Goal: Check status: Check status

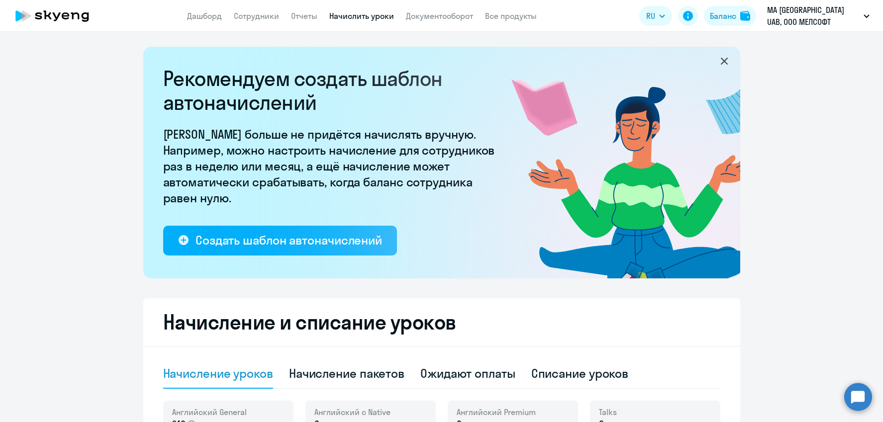
select select "10"
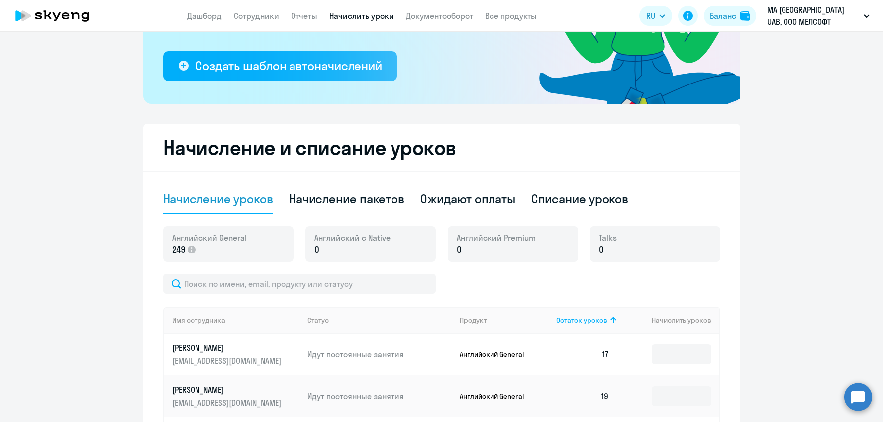
scroll to position [172, 0]
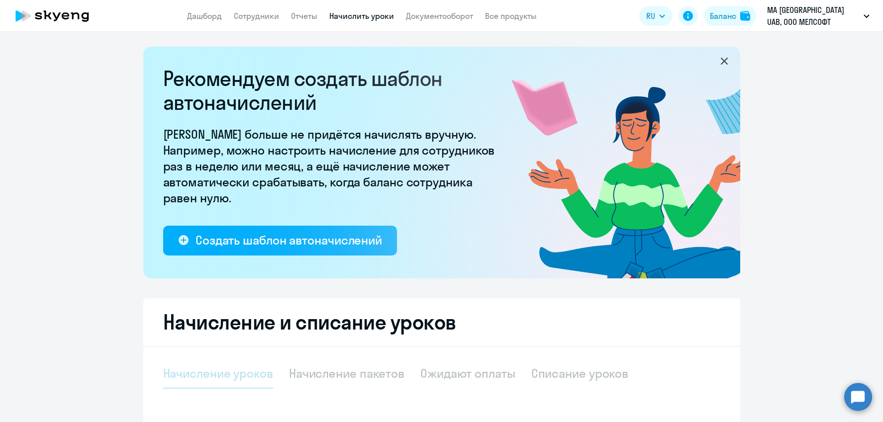
select select "10"
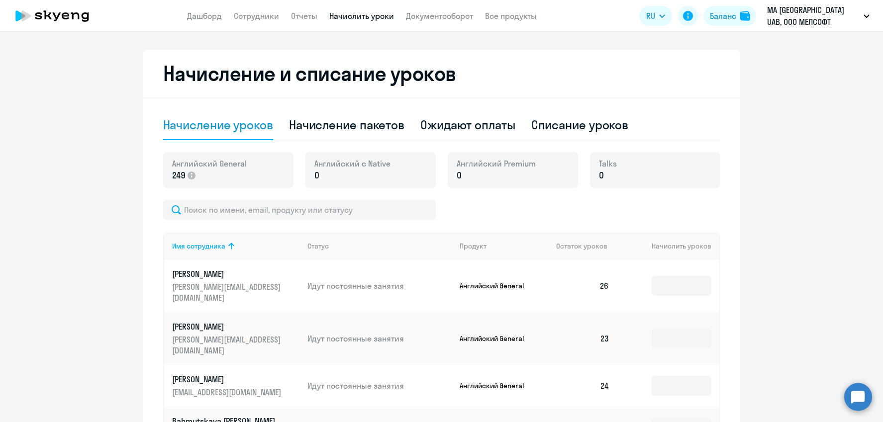
scroll to position [245, 0]
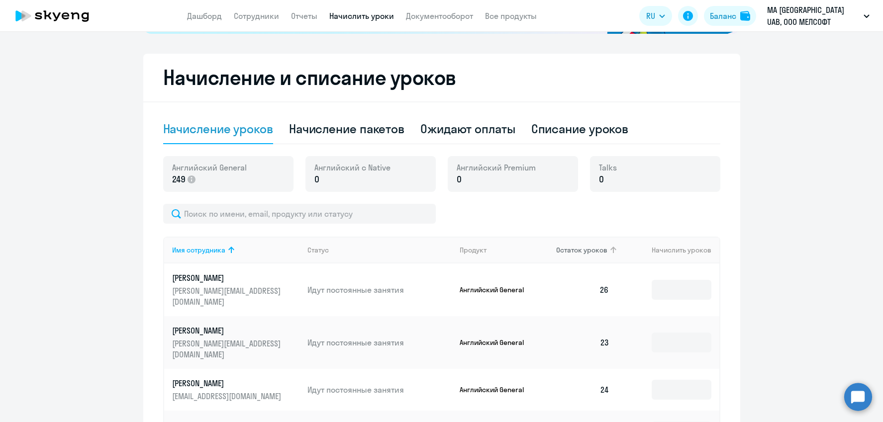
click at [607, 246] on icon at bounding box center [613, 250] width 12 height 12
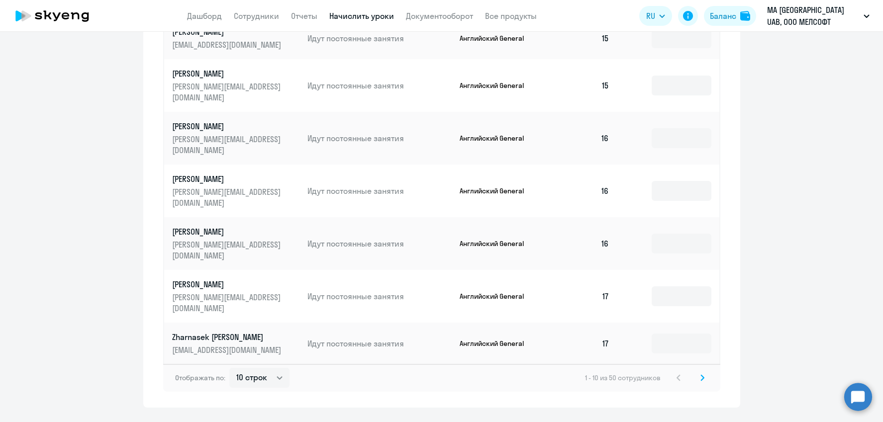
scroll to position [596, 0]
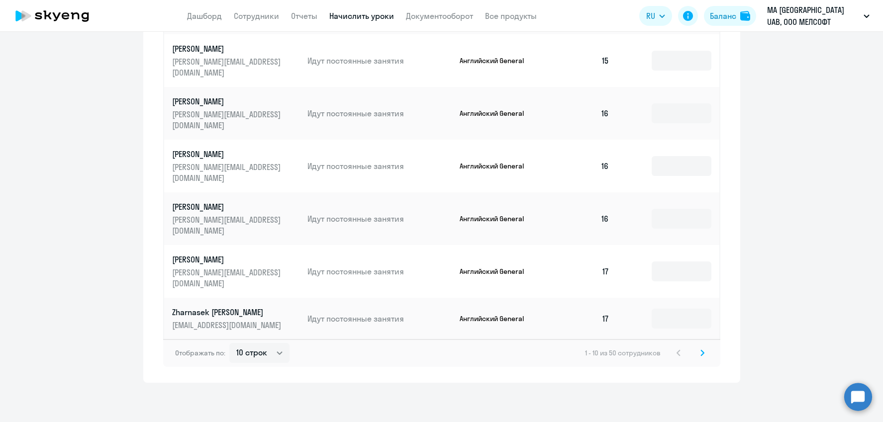
click at [698, 353] on svg-icon at bounding box center [702, 353] width 12 height 12
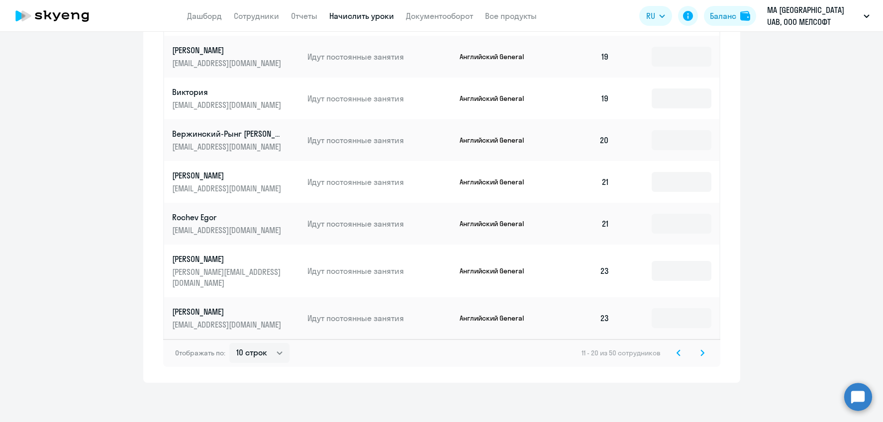
scroll to position [33, 0]
click at [679, 354] on icon at bounding box center [678, 353] width 4 height 7
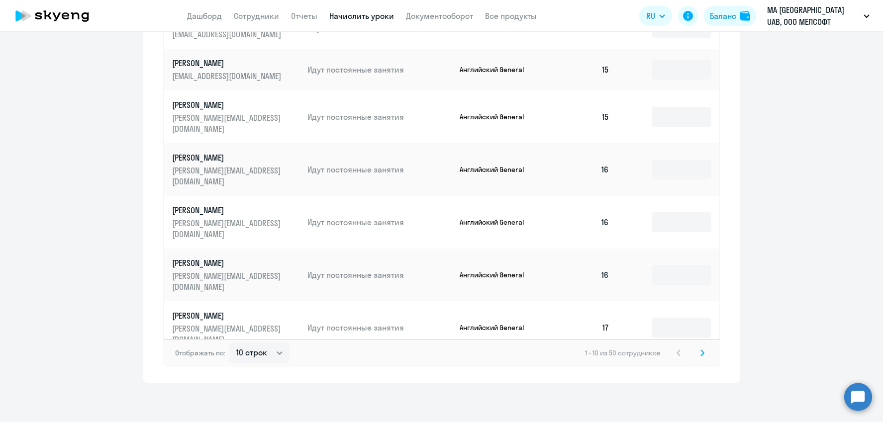
click at [680, 355] on div "1 - 10 из 50 сотрудников" at bounding box center [646, 353] width 123 height 12
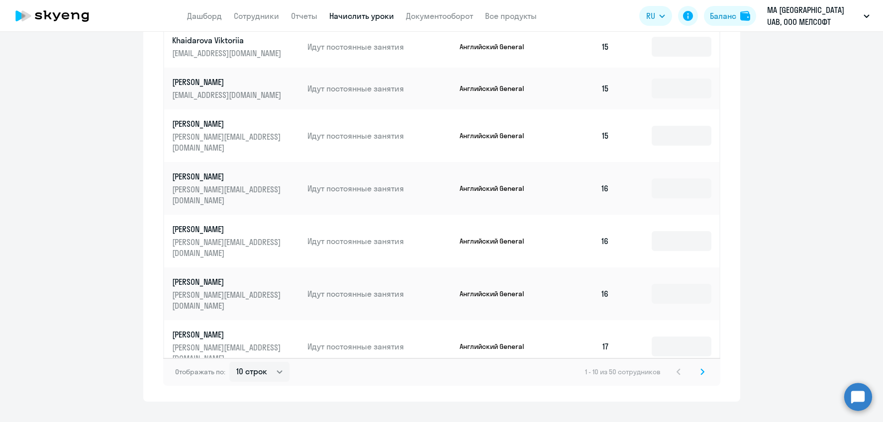
scroll to position [582, 0]
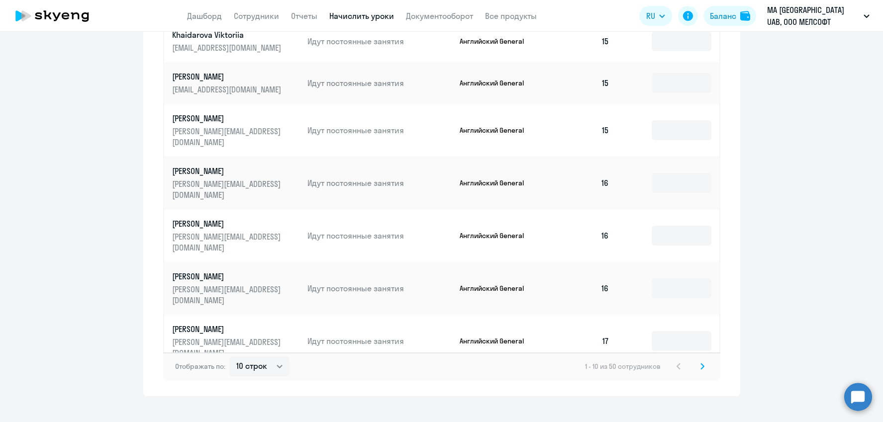
click at [703, 365] on icon at bounding box center [702, 366] width 4 height 7
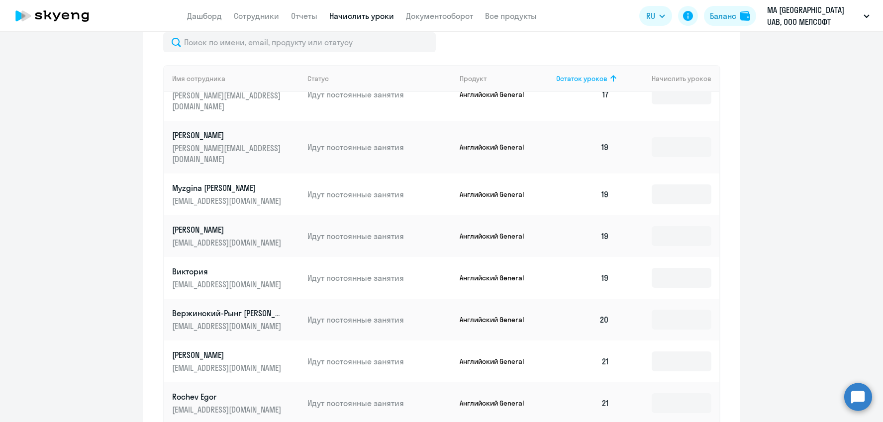
scroll to position [536, 0]
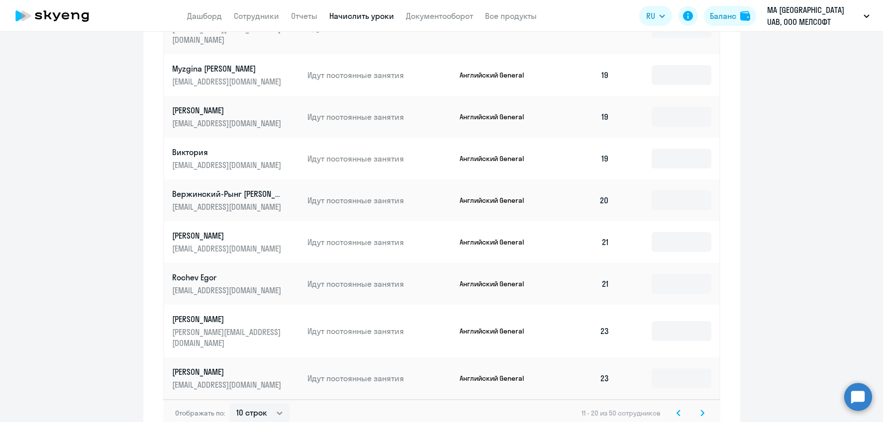
click at [675, 411] on svg-icon at bounding box center [678, 413] width 12 height 12
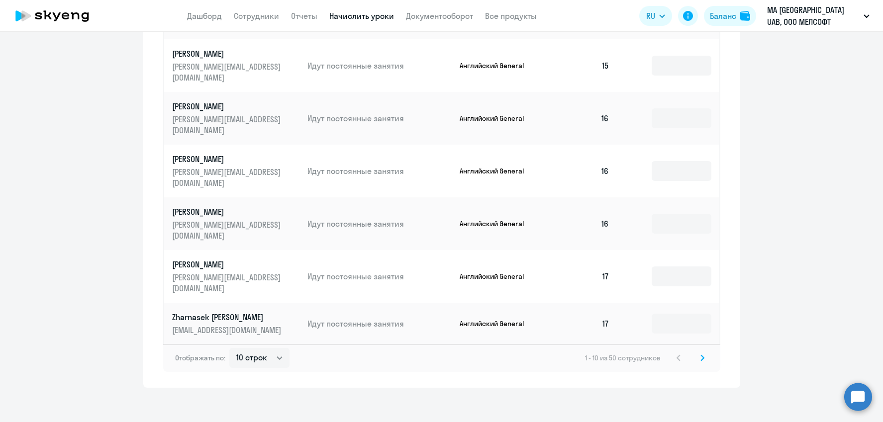
scroll to position [596, 0]
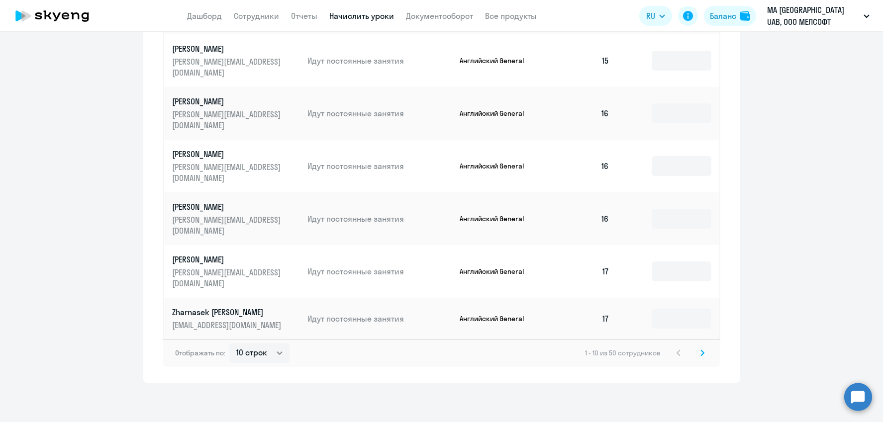
click at [702, 354] on icon at bounding box center [702, 352] width 3 height 5
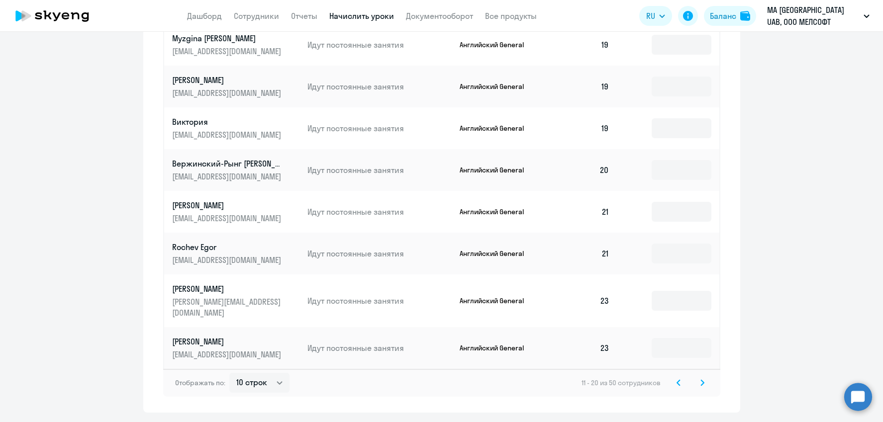
scroll to position [568, 0]
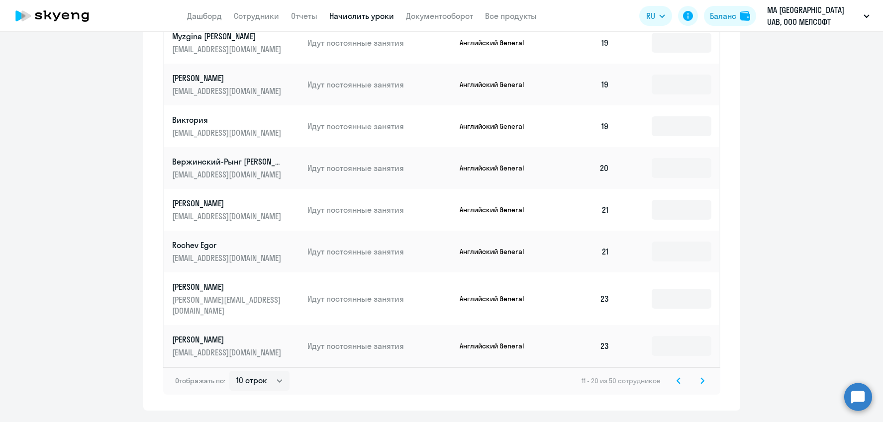
click at [702, 383] on icon at bounding box center [702, 381] width 4 height 7
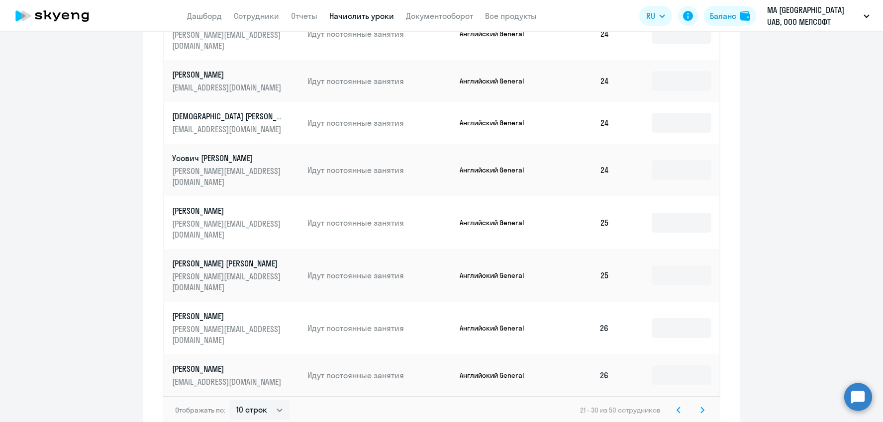
scroll to position [596, 0]
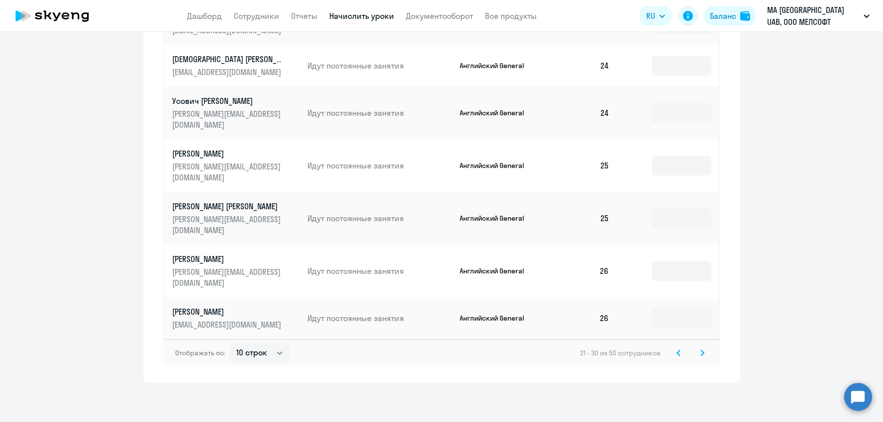
click at [702, 354] on icon at bounding box center [702, 352] width 3 height 5
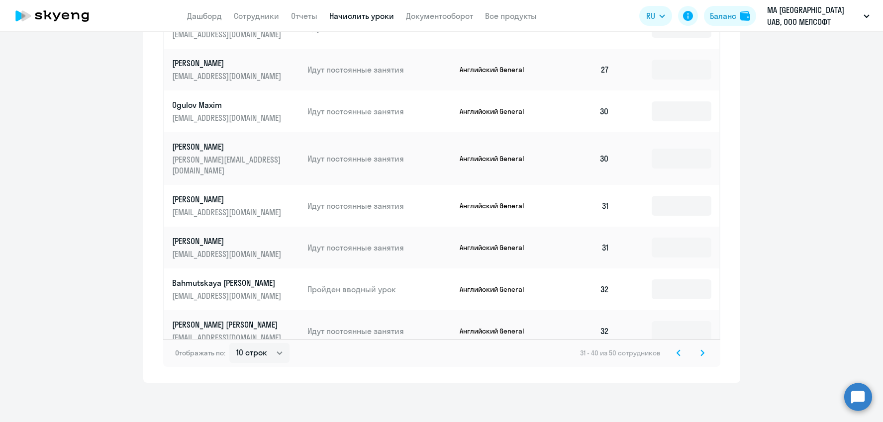
click at [702, 352] on icon at bounding box center [702, 353] width 4 height 7
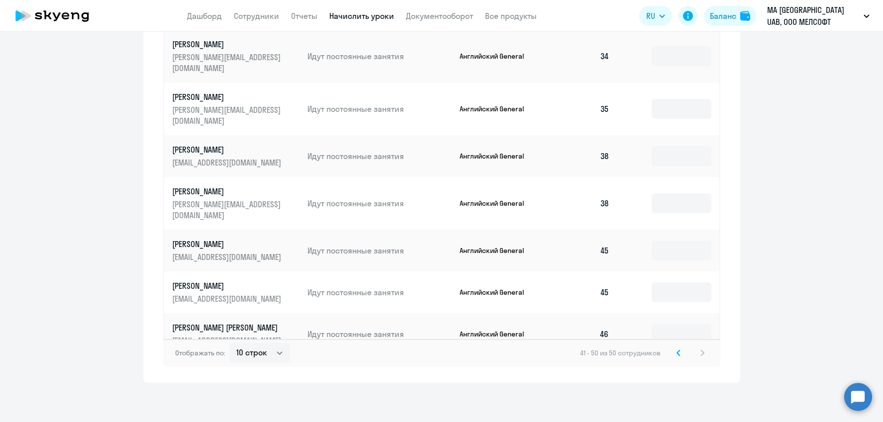
scroll to position [56, 0]
